Goal: Task Accomplishment & Management: Use online tool/utility

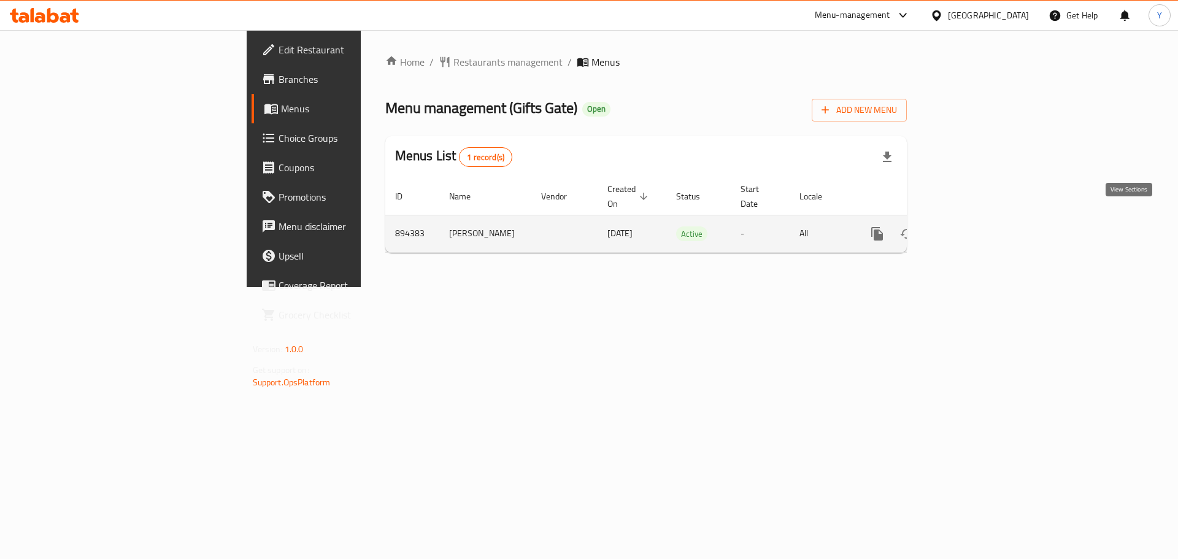
click at [971, 228] on icon "enhanced table" at bounding box center [965, 233] width 11 height 11
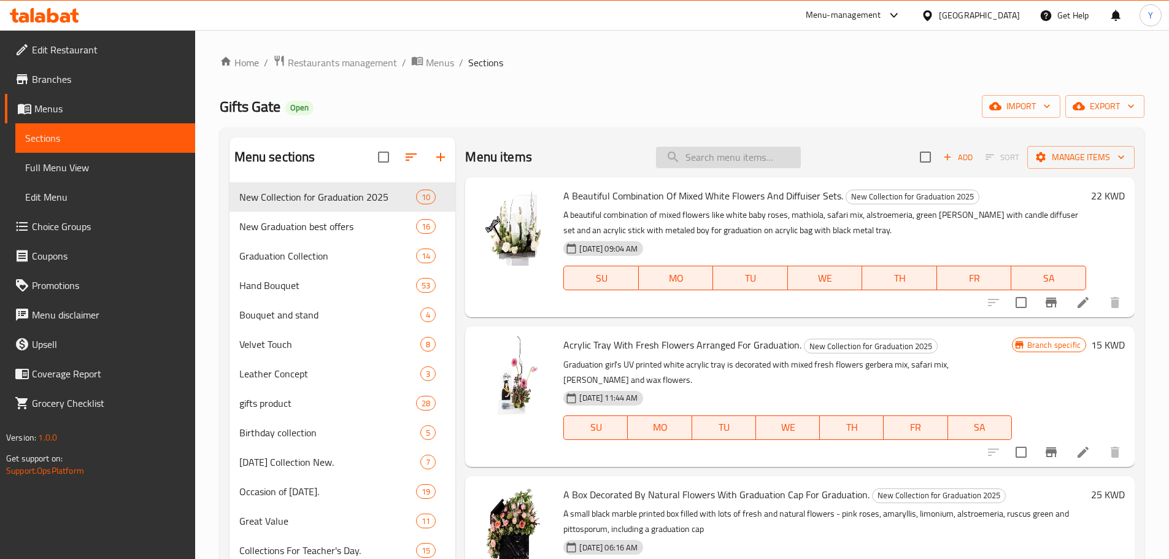
click at [696, 164] on input "search" at bounding box center [728, 157] width 145 height 21
paste input "24000148 Brawni Bouquet"
click at [707, 164] on input "24000148 Brawni Bouquet" at bounding box center [728, 157] width 145 height 21
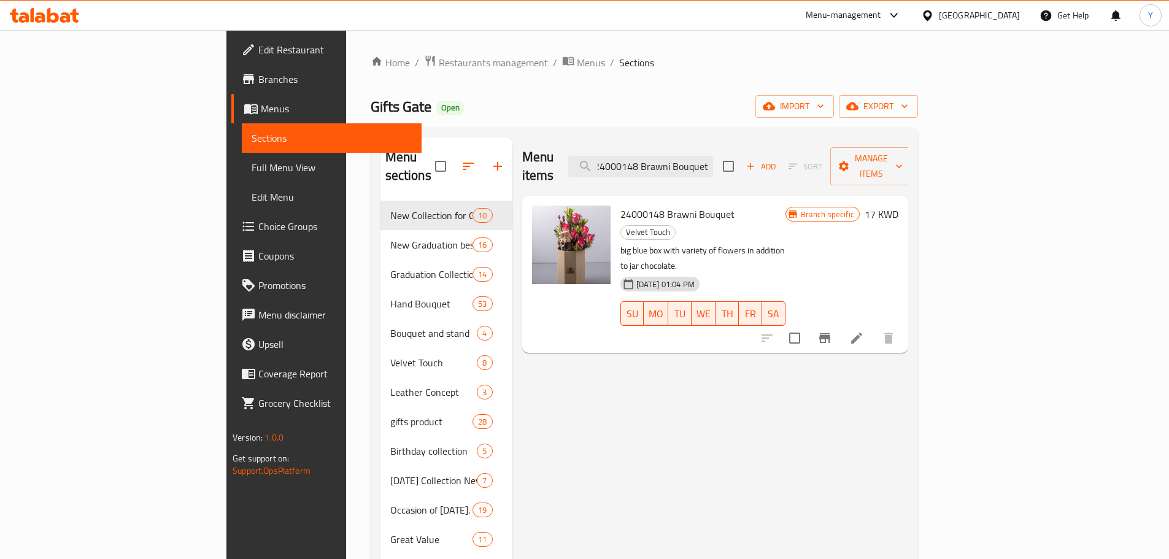
scroll to position [0, 0]
click at [713, 164] on input "24000148 Brawni Bouquet" at bounding box center [640, 166] width 145 height 21
paste input "Goiti Vandela 24000147"
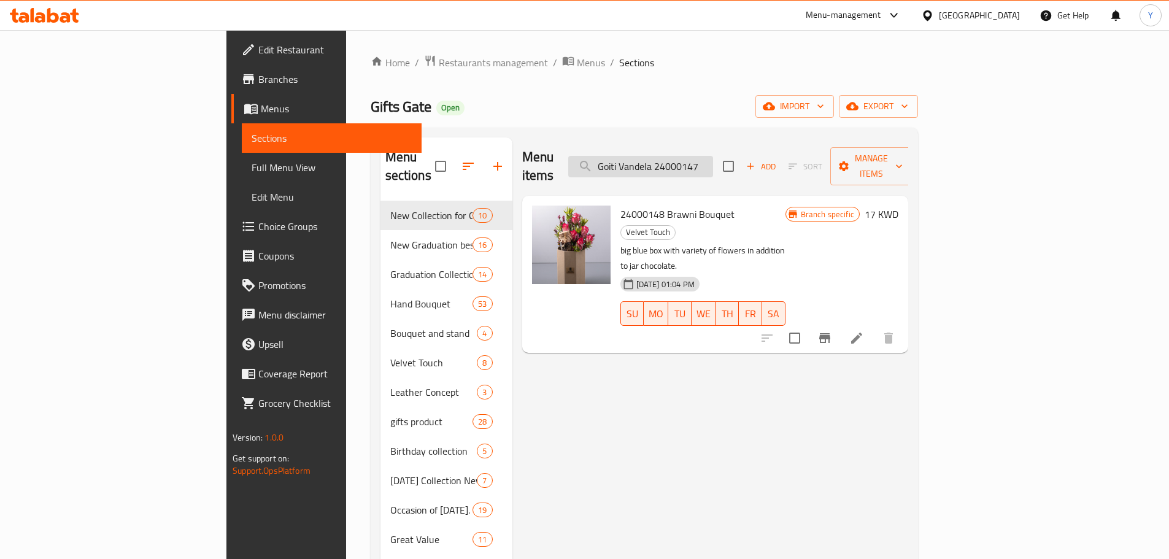
click at [713, 164] on input "Goiti Vandela 24000147" at bounding box center [640, 166] width 145 height 21
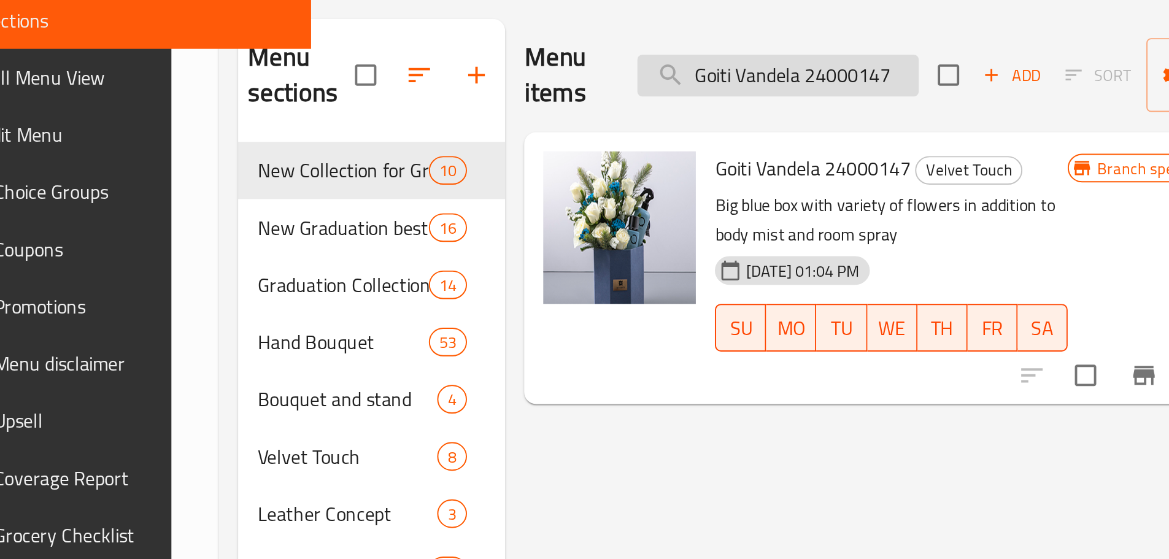
click at [689, 156] on input "Goiti Vandela 24000147" at bounding box center [649, 166] width 145 height 21
paste input "24000146 [PERSON_NAME]"
click at [689, 156] on input "24000146 [PERSON_NAME]" at bounding box center [649, 166] width 145 height 21
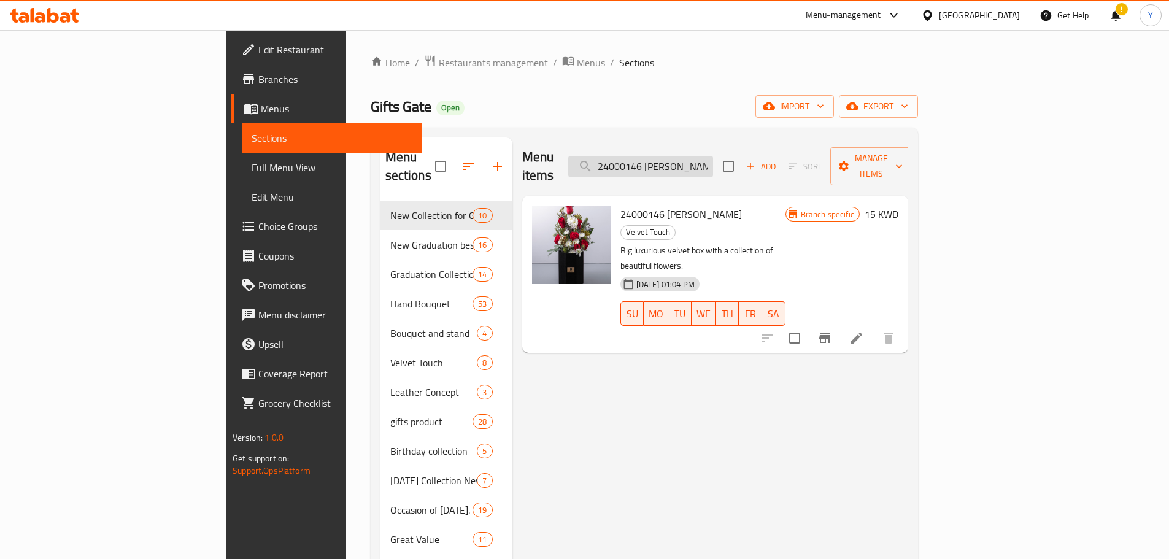
click at [713, 156] on input "24000146 [PERSON_NAME]" at bounding box center [640, 166] width 145 height 21
paste input "My Garden Flower"
click at [713, 156] on input "My Garden Flower" at bounding box center [640, 166] width 145 height 21
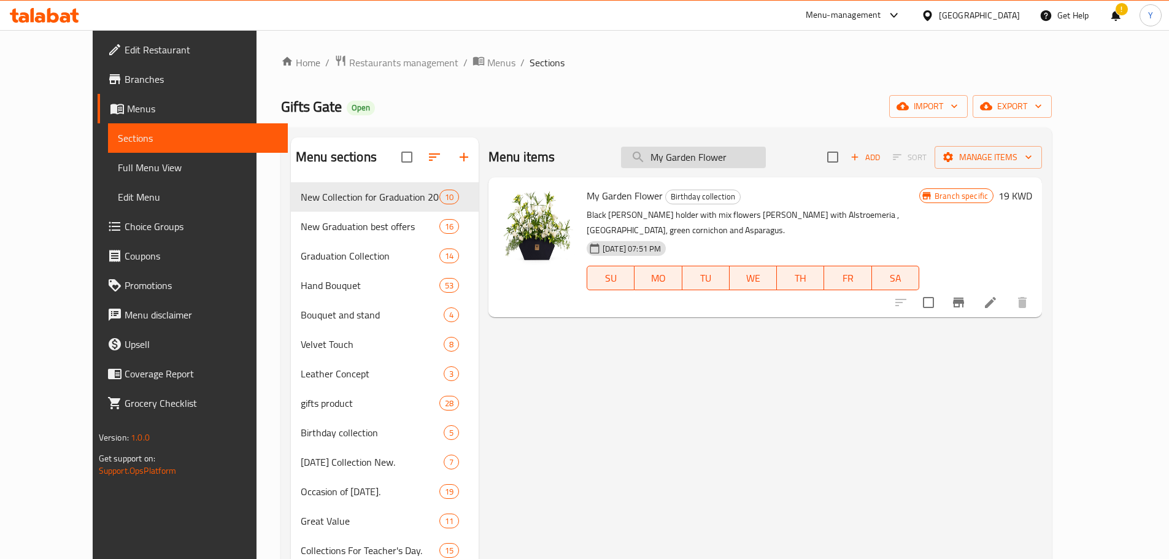
click at [749, 161] on input "My Garden Flower" at bounding box center [693, 157] width 145 height 21
paste input "White Flowers And More"
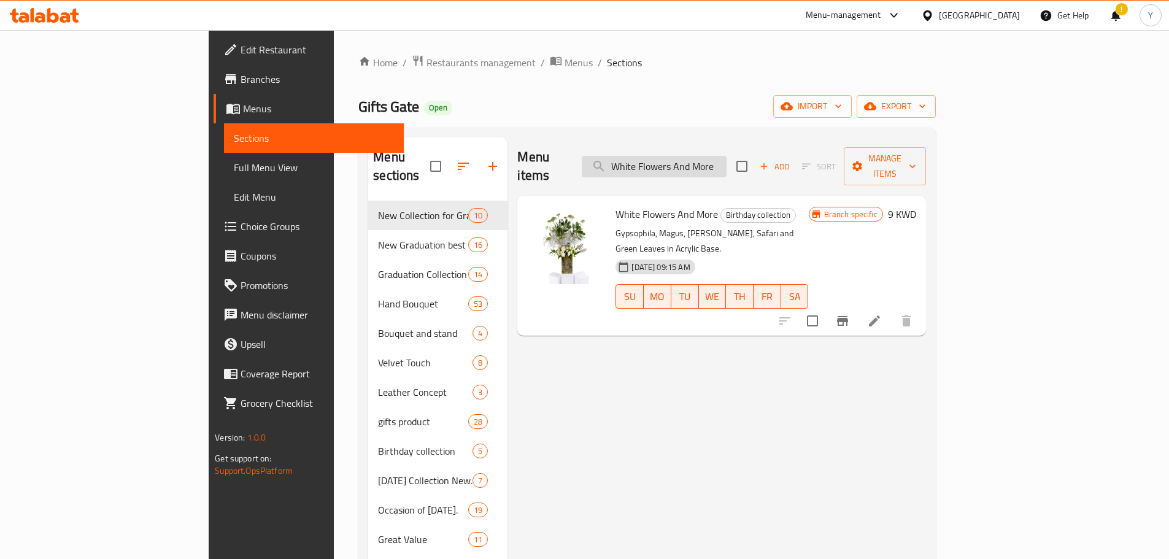
click at [727, 156] on input "White Flowers And More" at bounding box center [654, 166] width 145 height 21
paste input "Angle Flowers"
click at [727, 156] on input "Angle Flowers" at bounding box center [654, 166] width 145 height 21
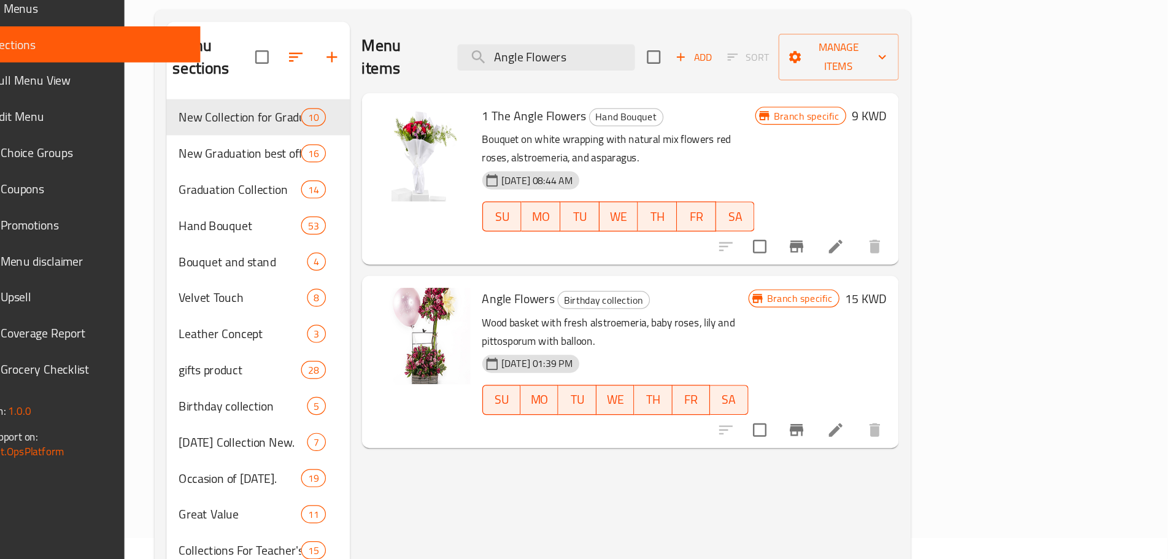
scroll to position [18, 0]
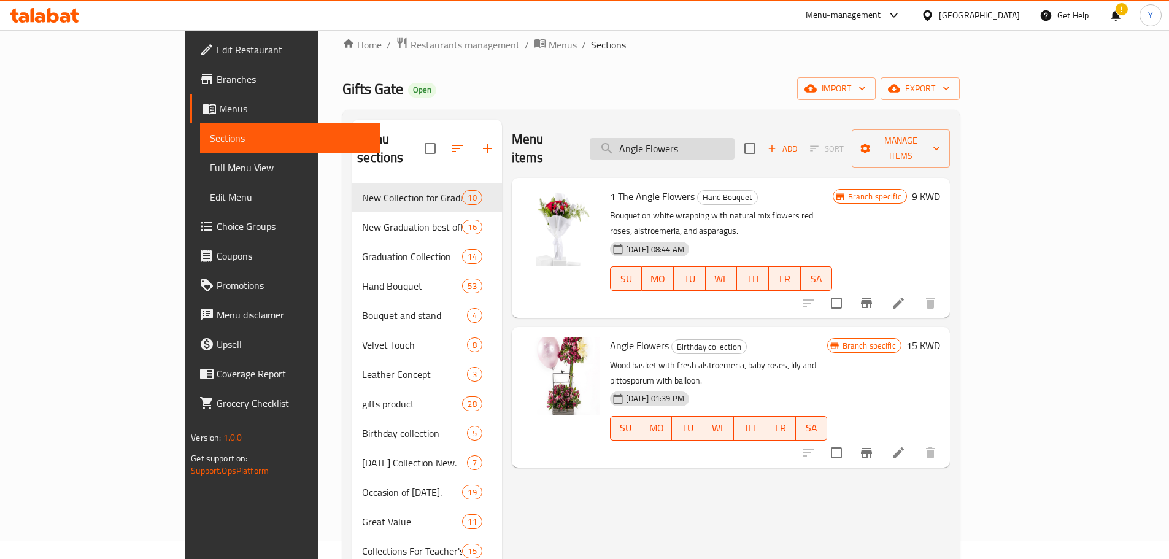
click at [719, 145] on input "Angle Flowers" at bounding box center [662, 148] width 145 height 21
paste input "Darwewn"
click at [719, 145] on input "Darwewn Flowers" at bounding box center [662, 148] width 145 height 21
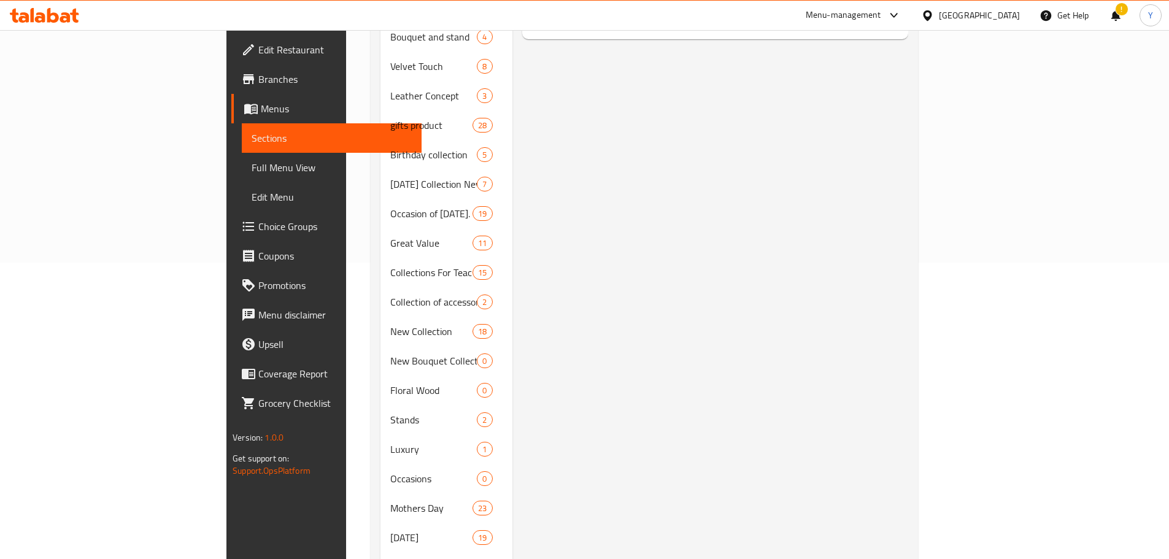
scroll to position [0, 0]
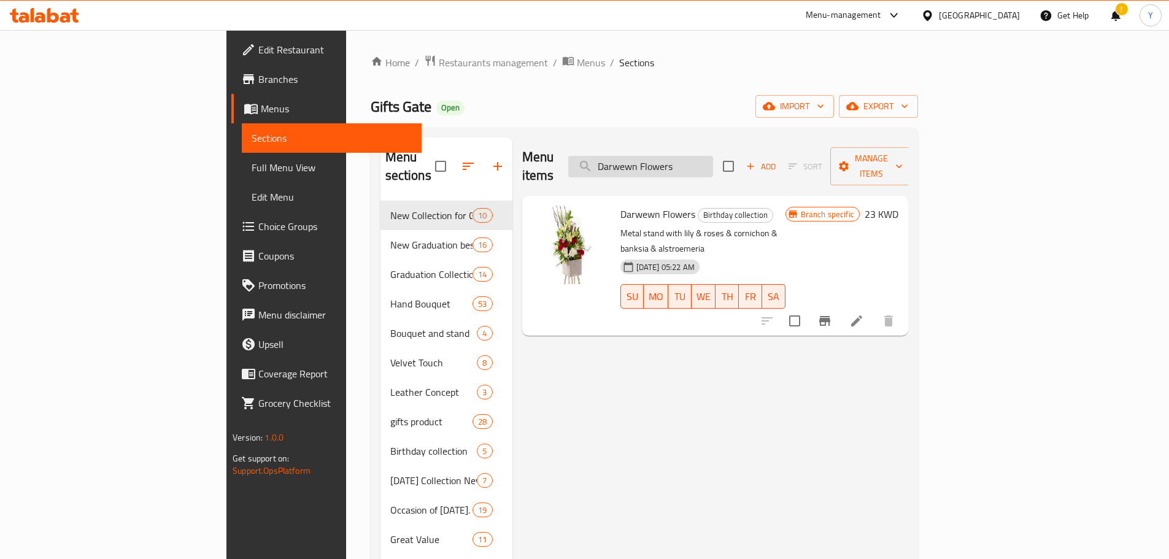
click at [713, 156] on input "Darwewn Flowers" at bounding box center [640, 166] width 145 height 21
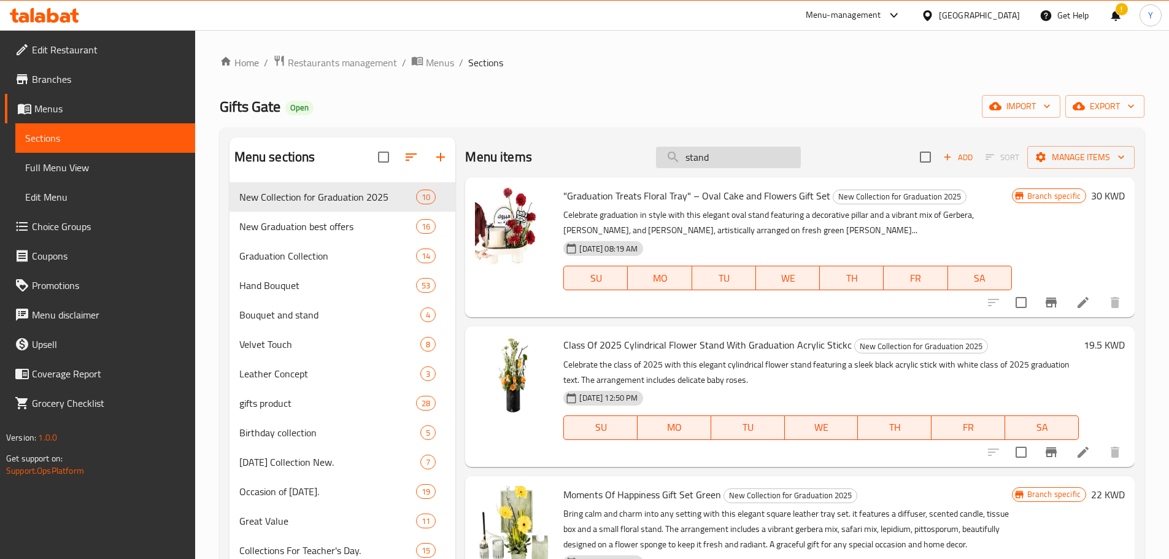
click at [711, 153] on input "stand" at bounding box center [728, 157] width 145 height 21
paste input "Darwewn Flowers"
click at [711, 153] on input "Darwewn Flowers" at bounding box center [728, 157] width 145 height 21
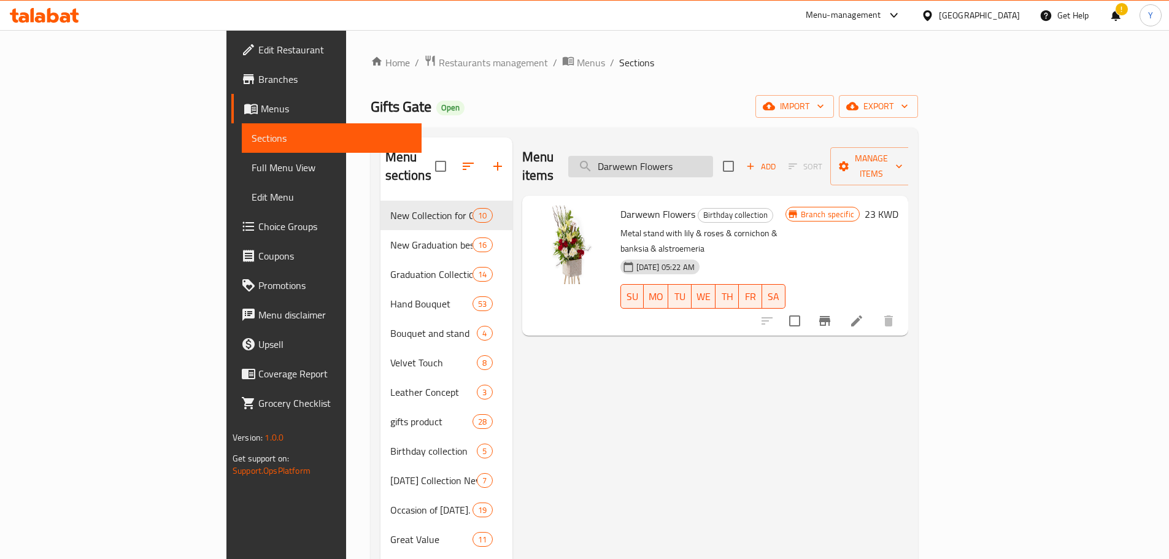
click at [713, 156] on input "Darwewn Flowers" at bounding box center [640, 166] width 145 height 21
click at [864, 144] on div "Menu items Darwewn Flowers Add Sort Manage items" at bounding box center [715, 166] width 386 height 58
click at [713, 167] on input "Darwewn Flowers" at bounding box center [640, 166] width 145 height 21
paste input "24000257 Usnique"
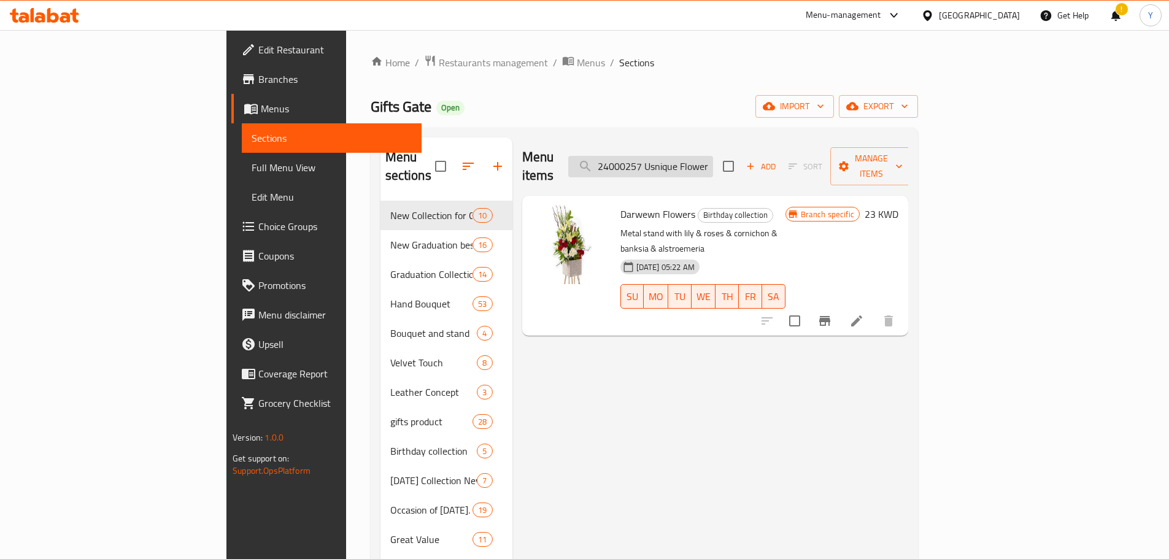
click at [713, 167] on input "24000257 Usnique Flowers" at bounding box center [640, 166] width 145 height 21
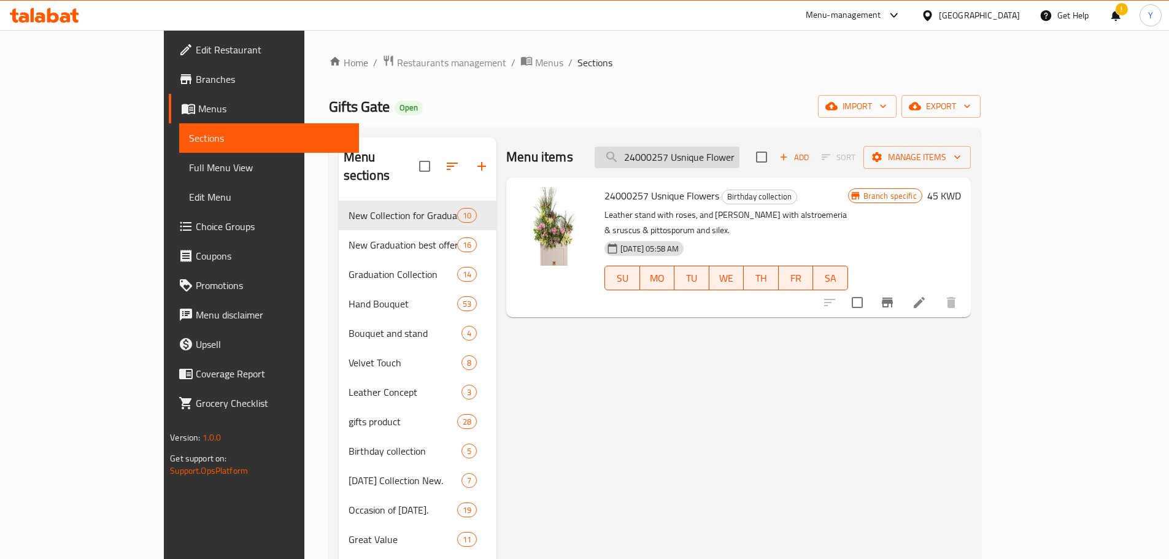
drag, startPoint x: 730, startPoint y: 169, endPoint x: 716, endPoint y: 158, distance: 17.5
click at [716, 158] on div "Menu items 24000257 Usnique Flowers Add Sort Manage items" at bounding box center [738, 157] width 464 height 40
click at [716, 158] on input "24000257 Usnique Flowers" at bounding box center [667, 157] width 145 height 21
paste input "Natural Flowers Decoration."
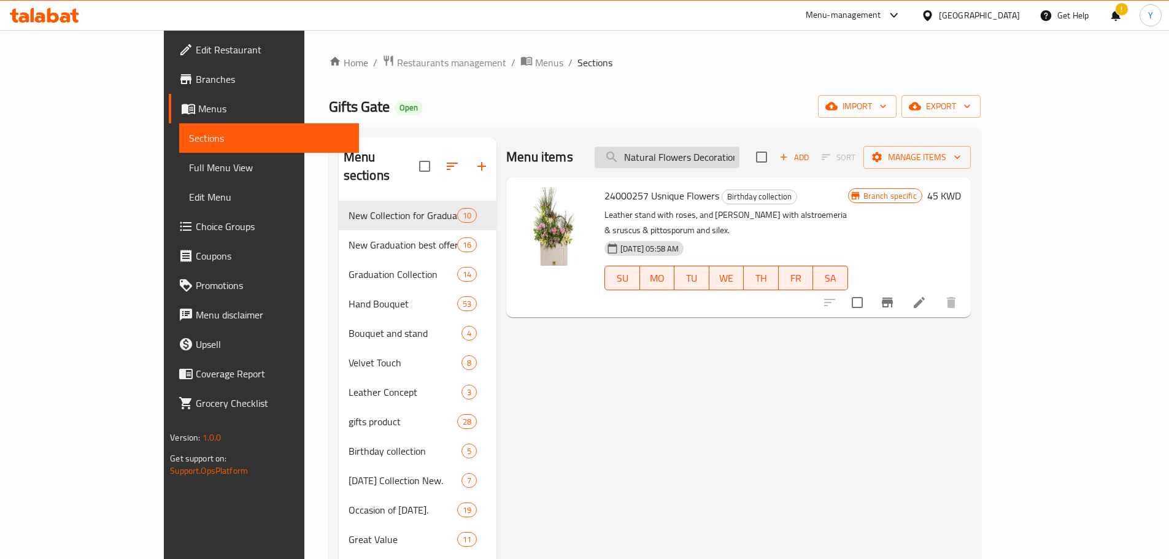
scroll to position [0, 5]
click at [716, 158] on input "Natural Flowers Decoration." at bounding box center [667, 157] width 145 height 21
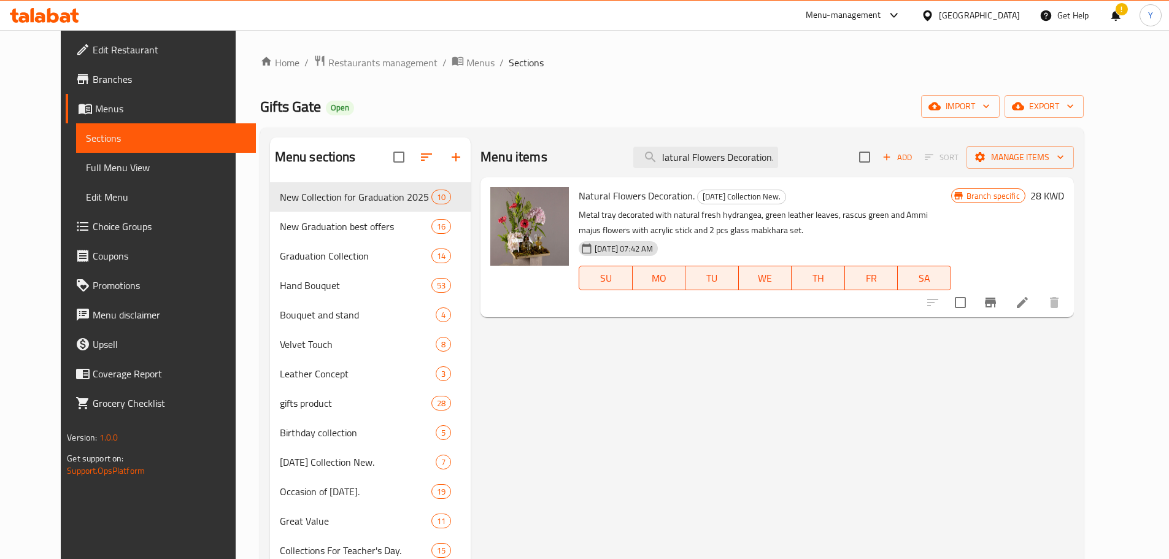
scroll to position [0, 0]
click at [738, 156] on input "Natural Flowers Decoration." at bounding box center [705, 157] width 145 height 21
paste input "An Arrangement Of Fresh Pink Flowers For [DATE]"
click at [738, 156] on input "An Arrangement Of Fresh Pink Flowers For [DATE]." at bounding box center [705, 157] width 145 height 21
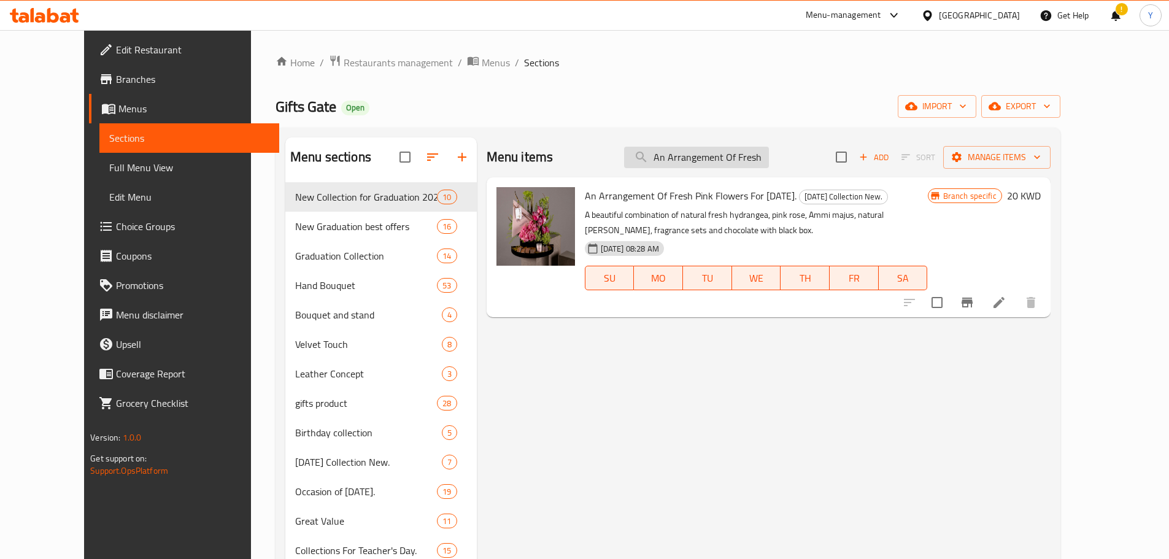
click at [742, 160] on input "An Arrangement Of Fresh Pink Flowers For [DATE]." at bounding box center [696, 157] width 145 height 21
paste input "Bouquet Of Mixed Flowers With Cone-Shaped Bag"
click at [742, 160] on input "Bouquet Of Mixed Flowers With Cone-Shaped Bag" at bounding box center [696, 157] width 145 height 21
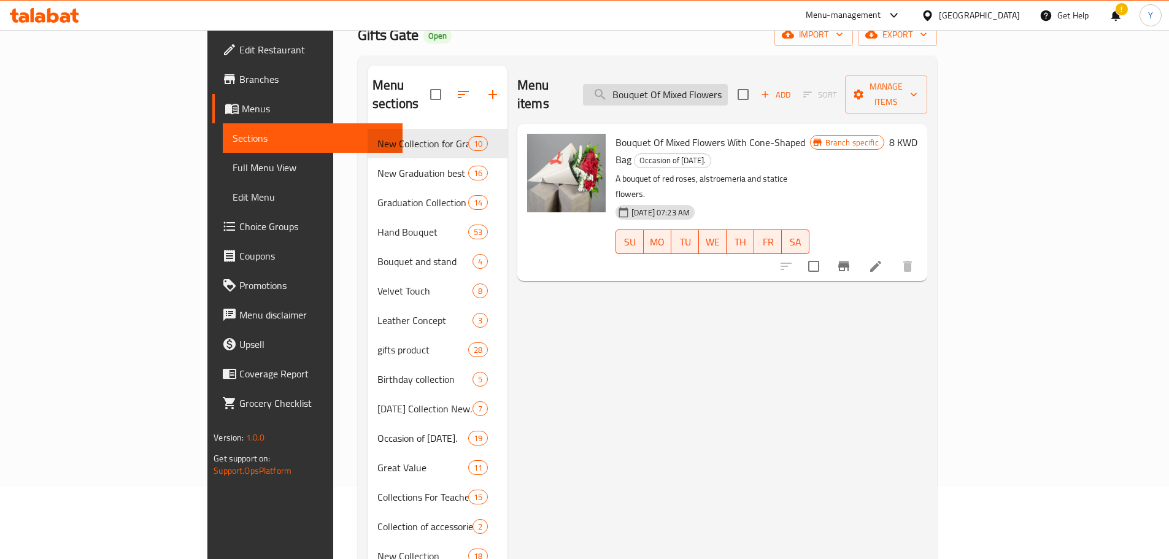
click at [725, 84] on input "Bouquet Of Mixed Flowers With Cone-Shaped Bag" at bounding box center [655, 94] width 145 height 21
paste input "[PERSON_NAME] Box"
click at [725, 84] on input "[PERSON_NAME] Box" at bounding box center [655, 94] width 145 height 21
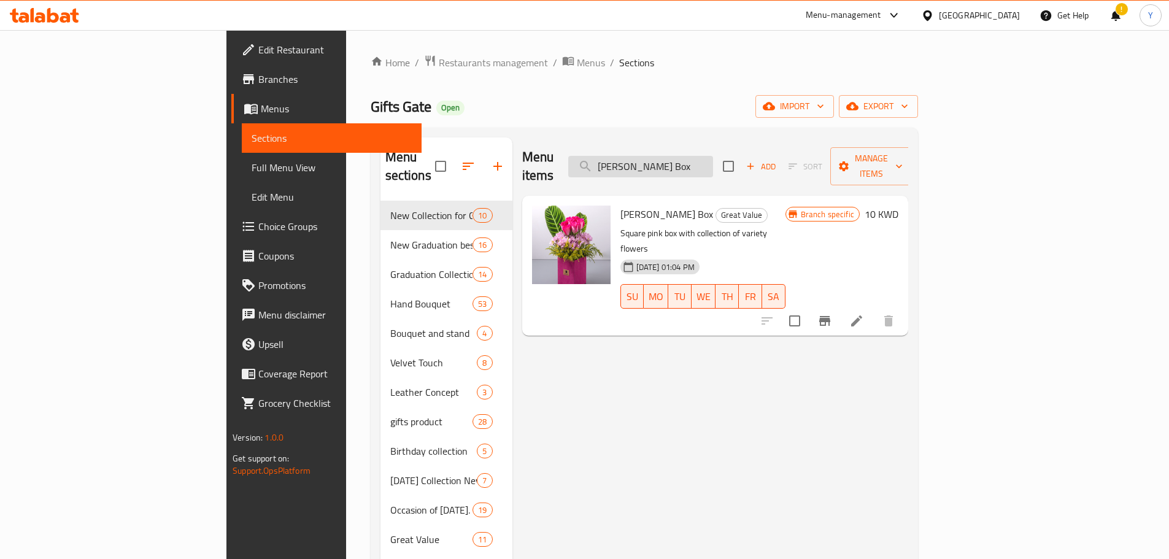
click at [713, 156] on input "[PERSON_NAME] Box" at bounding box center [640, 166] width 145 height 21
paste input "24000153 Freedom Bage Flowers"
click at [713, 156] on input "24000153 Freedom Bage Flowers" at bounding box center [640, 166] width 145 height 21
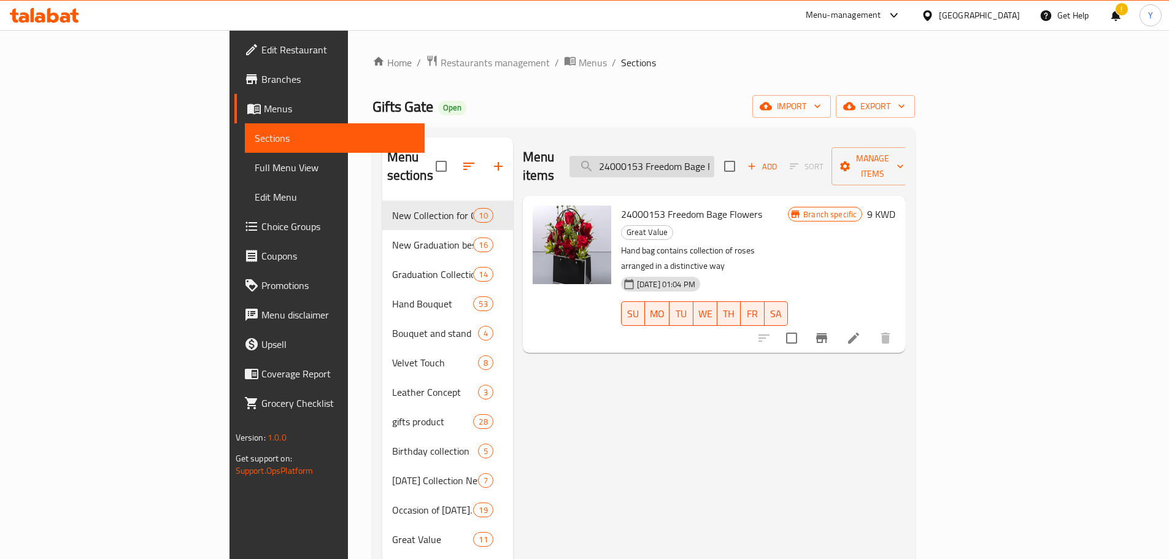
click at [714, 161] on input "24000153 Freedom Bage Flowers" at bounding box center [641, 166] width 145 height 21
paste input "The one and more"
click at [714, 161] on input "The one and more" at bounding box center [641, 166] width 145 height 21
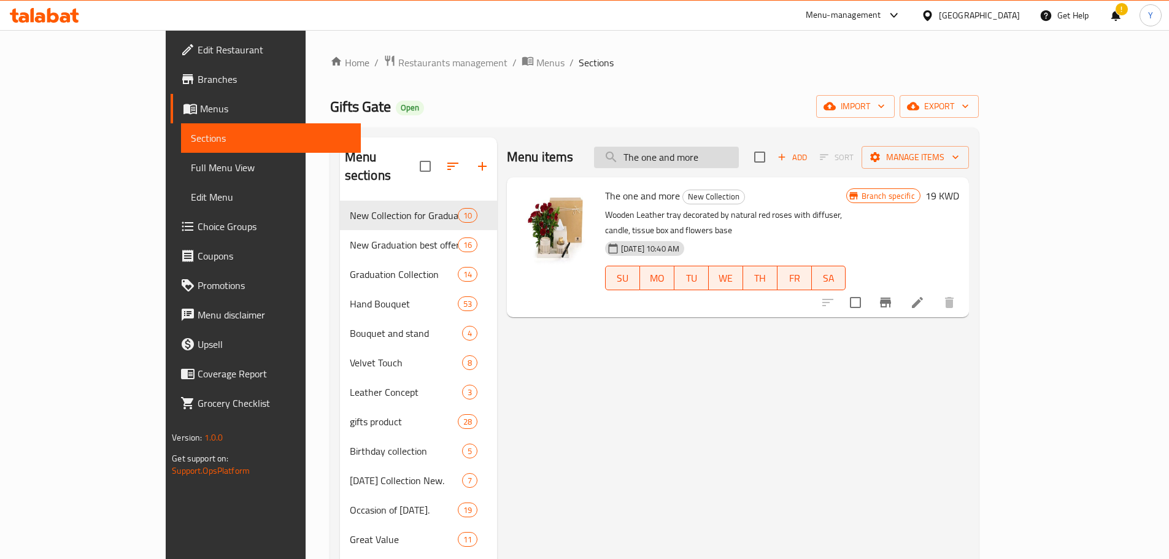
click at [718, 166] on input "The one and more" at bounding box center [666, 157] width 145 height 21
paste input "030202-0174 The Blue 1"
click at [718, 166] on input "030202-0174 The Blue 1" at bounding box center [666, 157] width 145 height 21
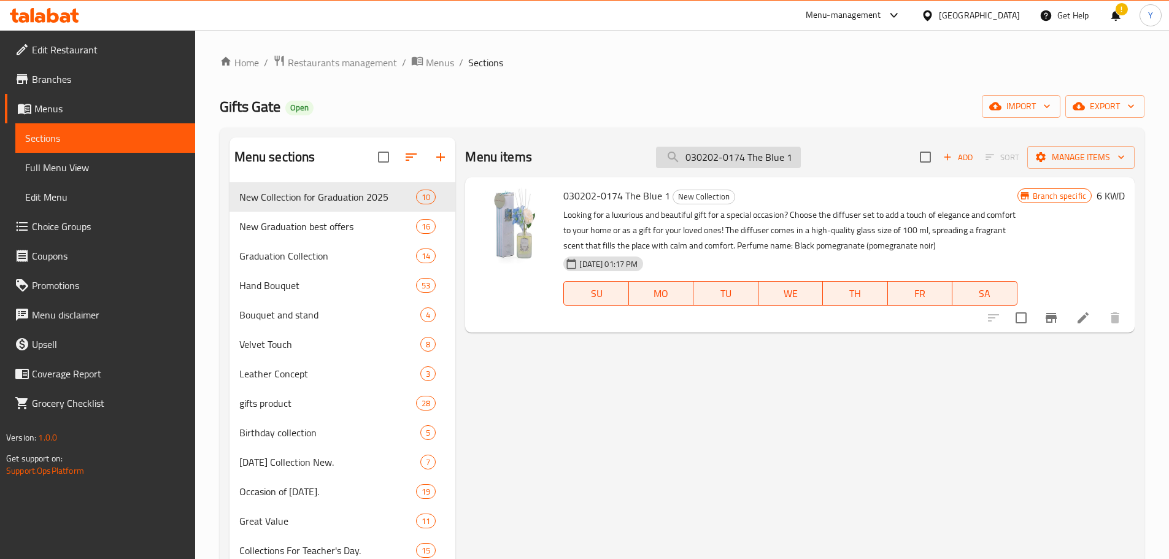
drag, startPoint x: 728, startPoint y: 142, endPoint x: 731, endPoint y: 159, distance: 17.0
click at [731, 159] on div "Menu items 030202-0174 The Blue 1 Add Sort Manage items" at bounding box center [799, 157] width 669 height 40
click at [731, 159] on input "030202-0174 The Blue 1" at bounding box center [728, 157] width 145 height 21
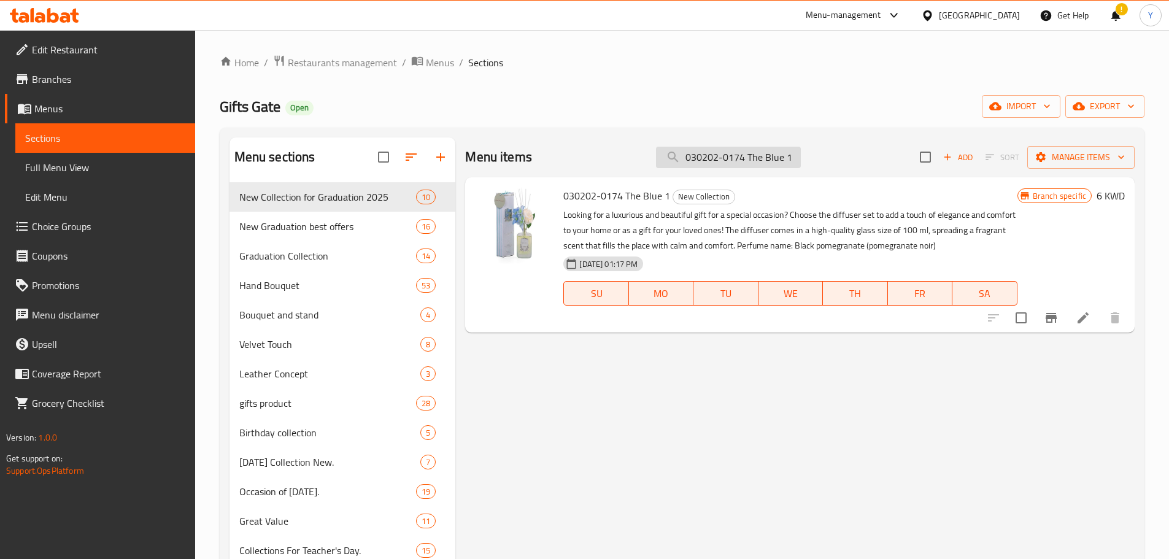
paste input "Rose Flowers"
click at [731, 159] on input "Rose Flowers" at bounding box center [728, 157] width 145 height 21
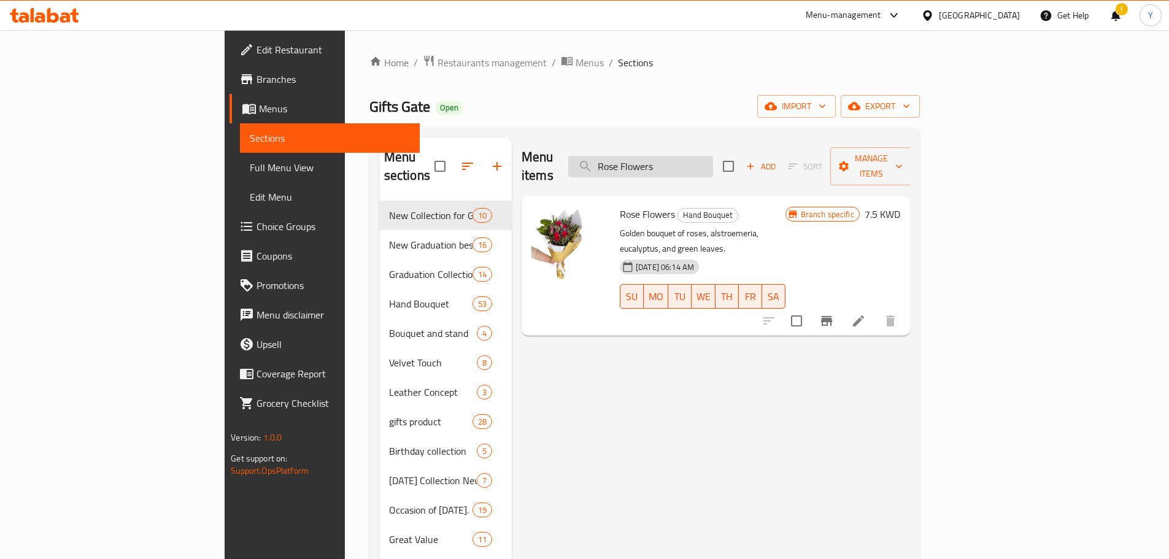
click at [710, 165] on input "Rose Flowers" at bounding box center [640, 166] width 145 height 21
paste input "Maroon And"
click at [710, 165] on input "Maroon And Flowers" at bounding box center [640, 166] width 145 height 21
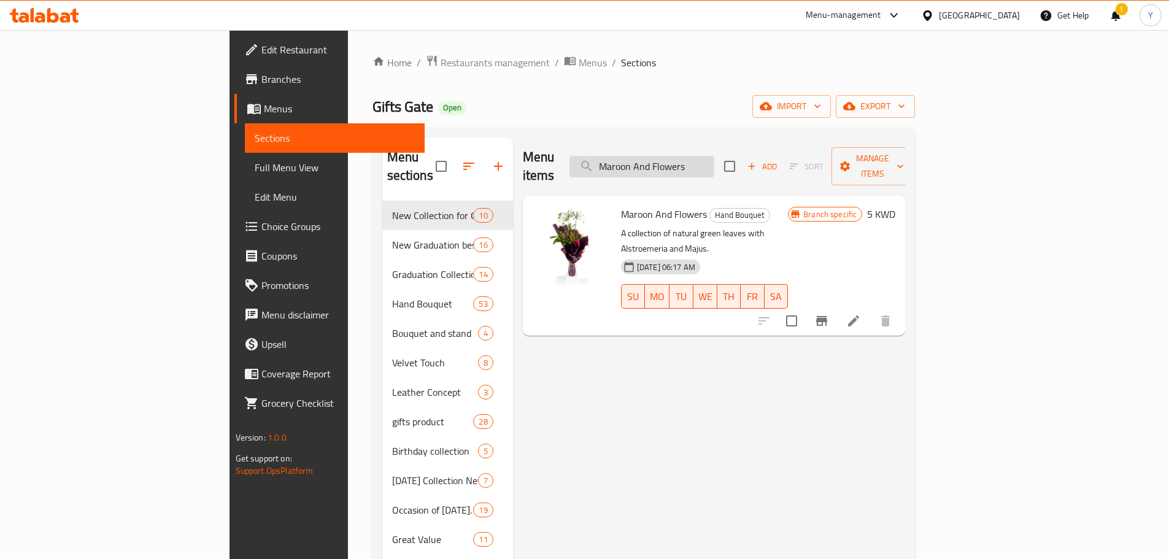
click at [714, 161] on input "Maroon And Flowers" at bounding box center [641, 166] width 145 height 21
paste input "[PERSON_NAME]"
click at [714, 161] on input "[PERSON_NAME]" at bounding box center [641, 166] width 145 height 21
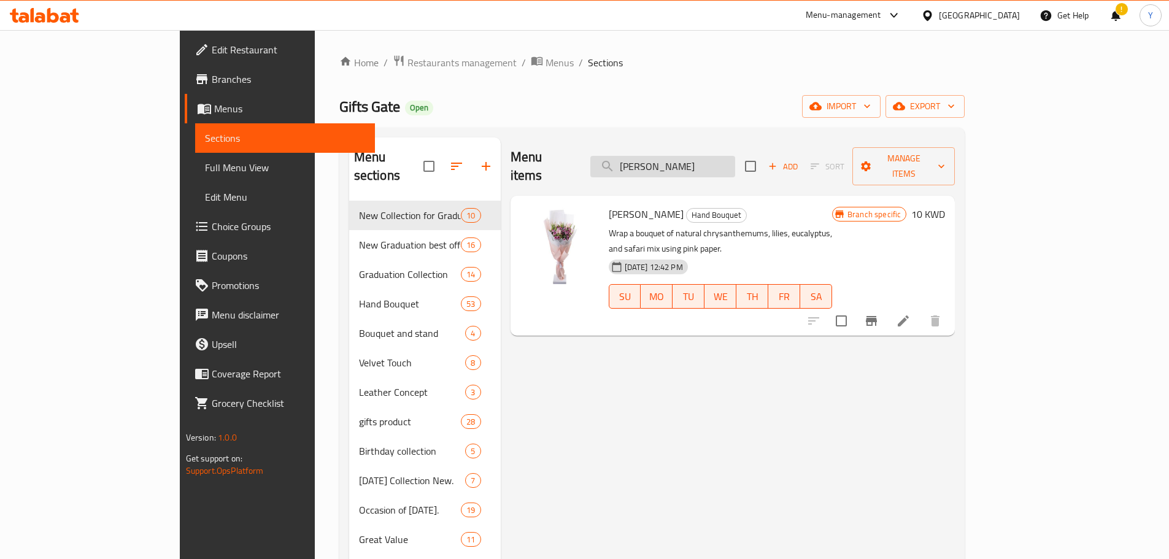
click at [730, 156] on input "[PERSON_NAME]" at bounding box center [662, 166] width 145 height 21
paste input "Spray Rose"
click at [730, 156] on input "Spray Rose" at bounding box center [662, 166] width 145 height 21
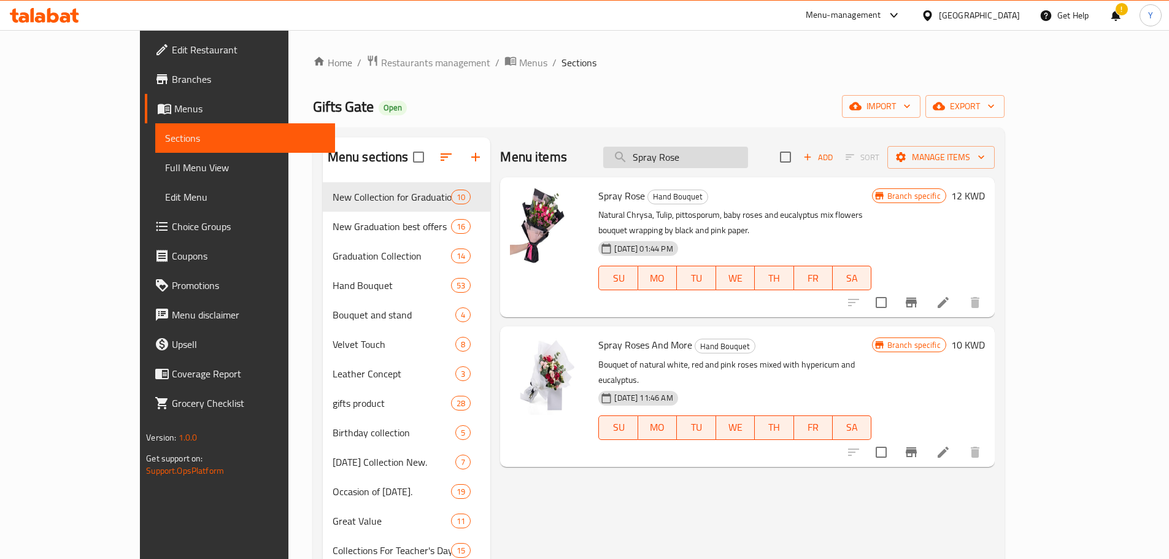
click at [696, 156] on input "Spray Rose" at bounding box center [675, 157] width 145 height 21
paste input "221003-0225 Perfect"
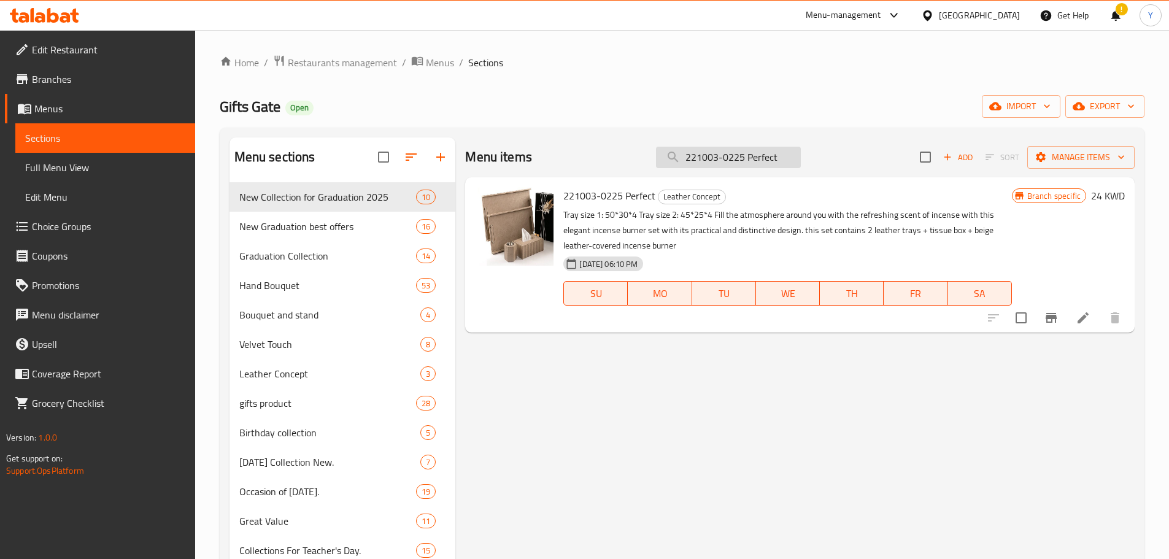
click at [707, 148] on input "221003-0225 Perfect" at bounding box center [728, 157] width 145 height 21
paste input "My Freedom Hand Bouquet"
click at [707, 148] on input "My Freedom Hand Bouquet" at bounding box center [728, 157] width 145 height 21
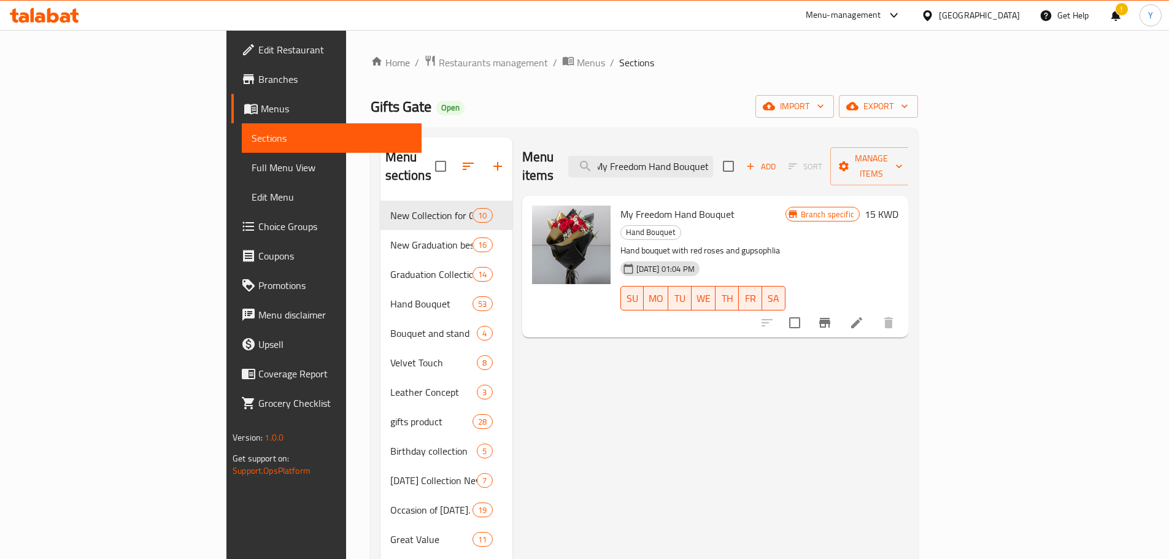
scroll to position [0, 0]
click at [713, 166] on input "My Freedom Hand Bouquet" at bounding box center [640, 166] width 145 height 21
paste input "Slow"
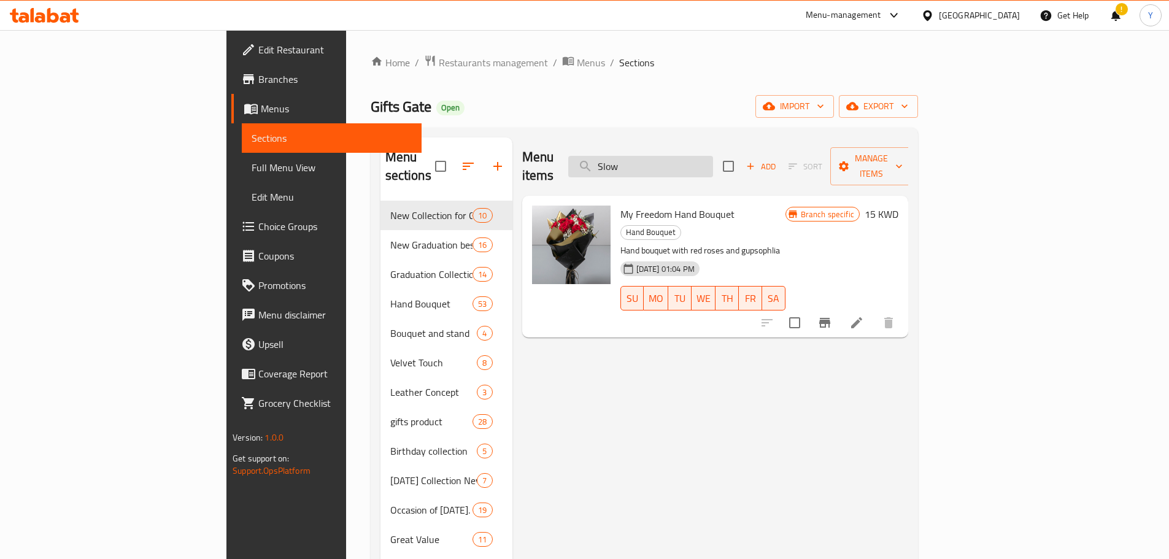
click at [713, 166] on input "Slow" at bounding box center [640, 166] width 145 height 21
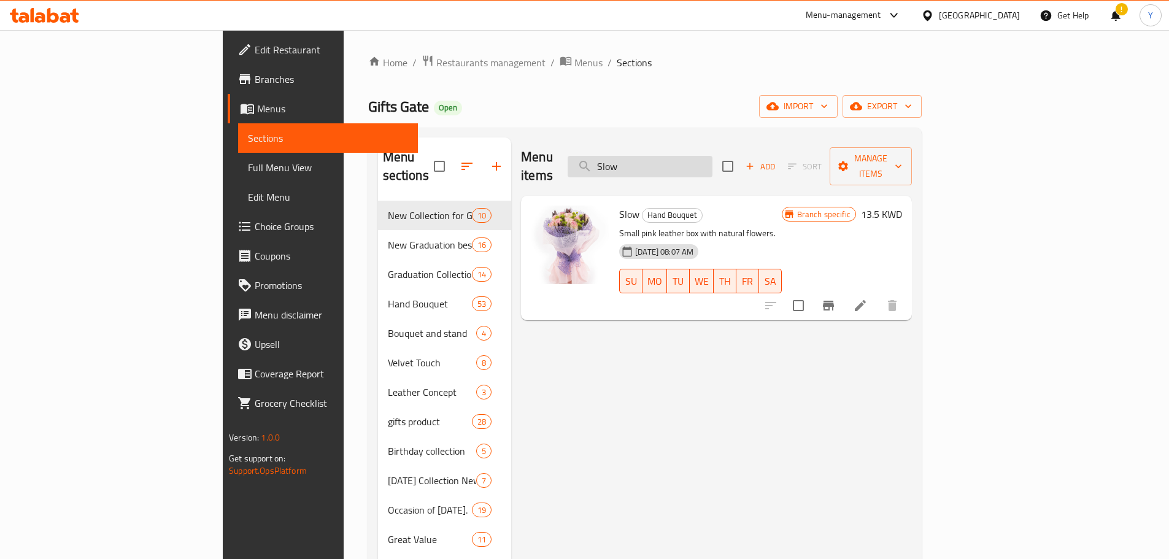
click at [712, 164] on input "Slow" at bounding box center [640, 166] width 145 height 21
paste input "24000104 Madam Flowers"
click at [712, 164] on input "24000104 Madam Flowers" at bounding box center [640, 166] width 145 height 21
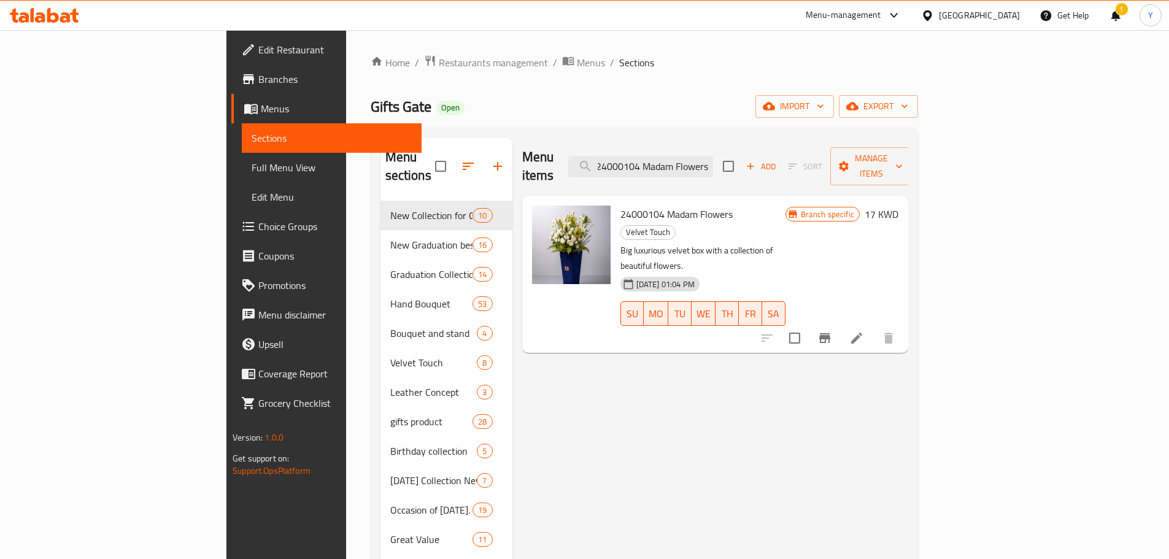
scroll to position [0, 0]
click at [713, 156] on input "24000104 Madam Flowers" at bounding box center [640, 166] width 145 height 21
paste input "[PERSON_NAME] 24000106"
click at [713, 156] on input "[PERSON_NAME] 24000106" at bounding box center [640, 166] width 145 height 21
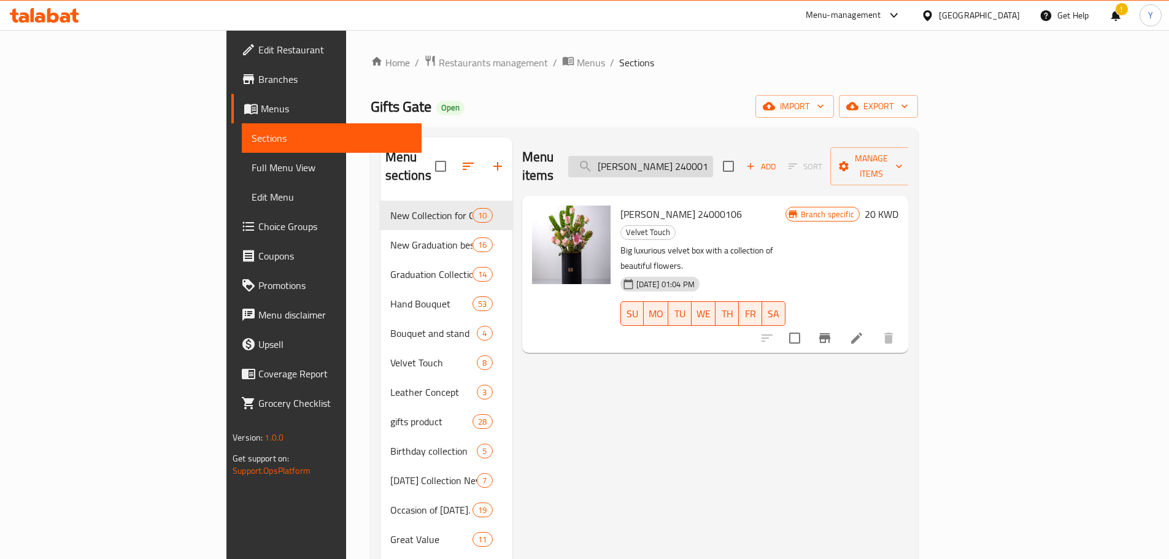
click at [713, 164] on input "[PERSON_NAME] 24000106" at bounding box center [640, 166] width 145 height 21
paste input "24000107 Roses And More"
click at [713, 164] on input "24000107 Roses And More" at bounding box center [640, 166] width 145 height 21
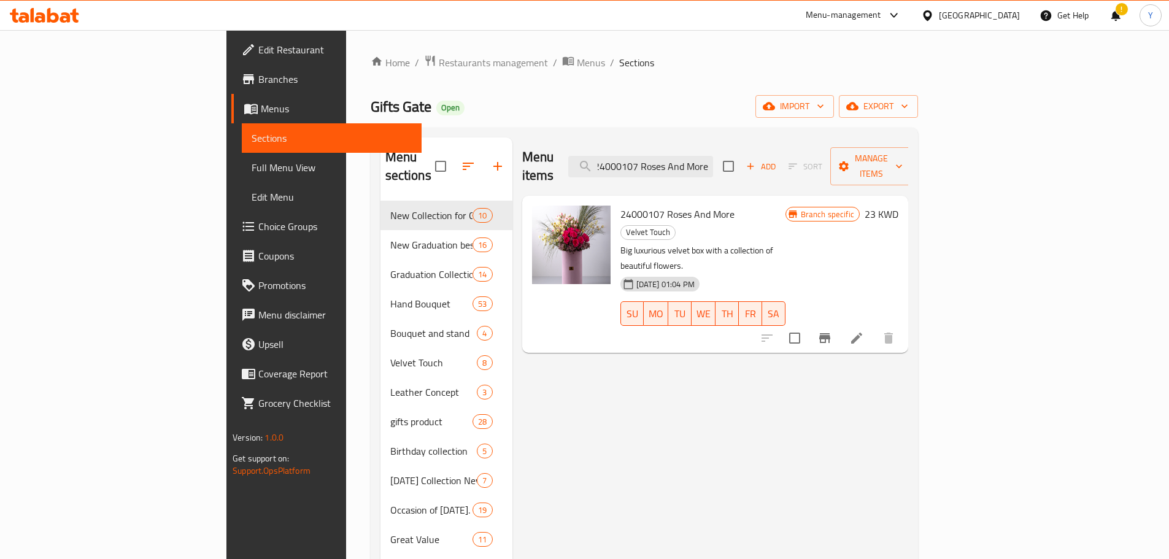
type input "24000107 Roses And More"
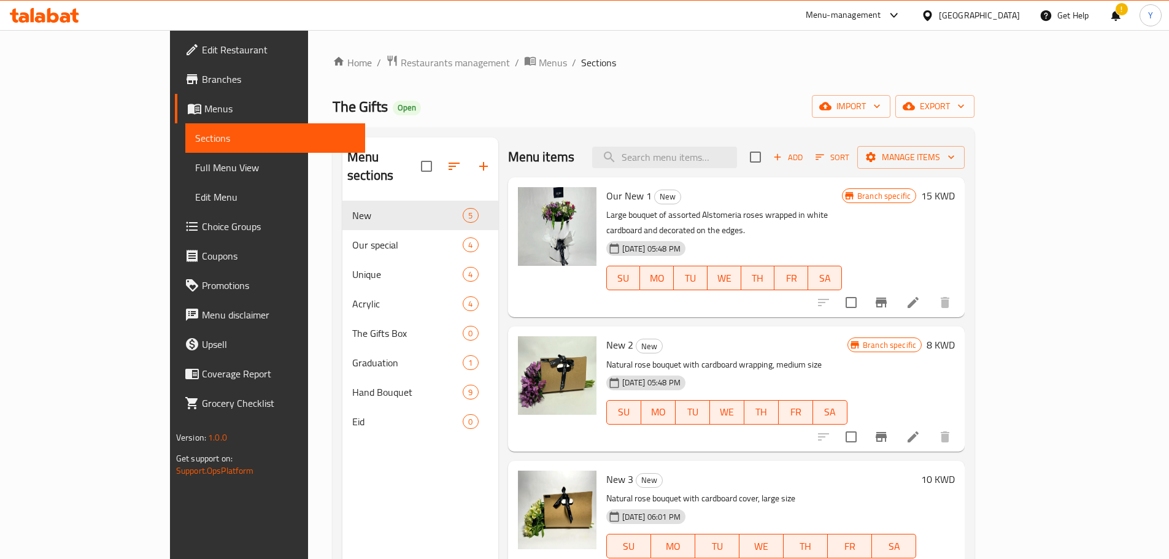
scroll to position [8, 0]
